Goal: Task Accomplishment & Management: Use online tool/utility

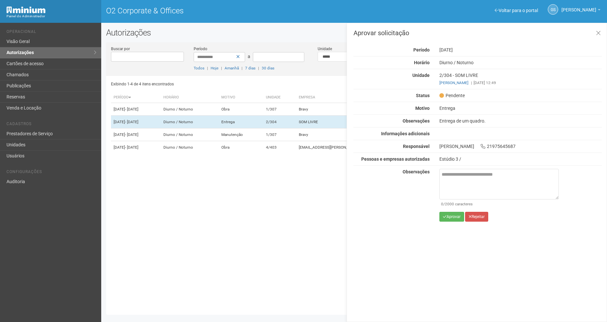
click at [457, 190] on textarea at bounding box center [499, 184] width 119 height 31
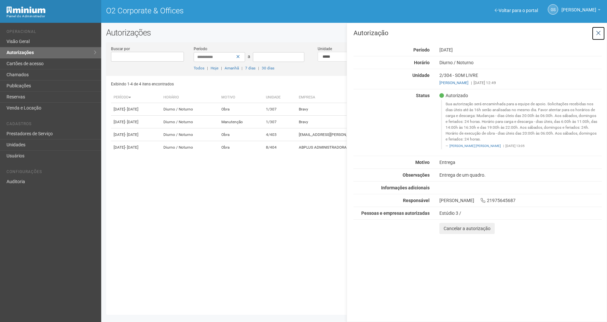
click at [602, 35] on button at bounding box center [598, 33] width 13 height 14
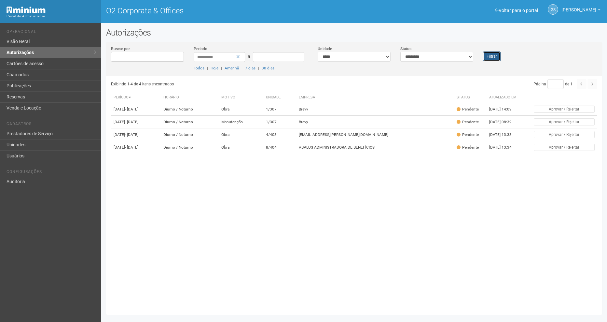
click at [491, 56] on button "Filtrar" at bounding box center [492, 56] width 18 height 10
